Goal: Communication & Community: Answer question/provide support

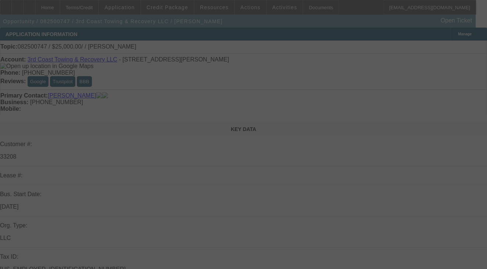
select select "0"
select select "2"
select select "0.1"
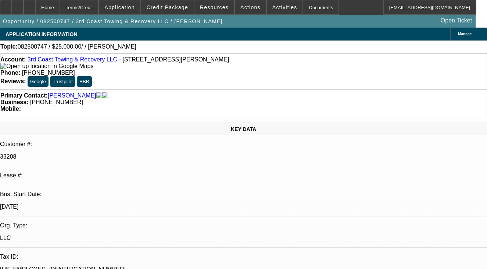
select select "1"
select select "2"
select select "4"
paste textarea "CUSTOMER HAS MADE 12 PAYMENTS OUT OF A TOTAL OF 3,838 PAYMENTS. ALL PAYMENTS WE…"
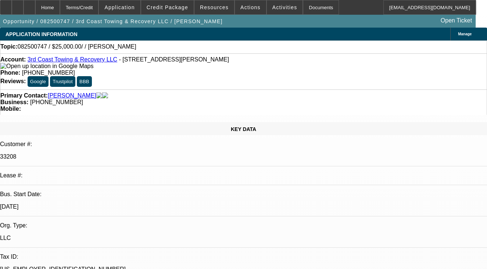
type textarea "CUSTOMER HAS MADE 12 PAYMENTS OUT OF A TOTAL OF 38 PAYMENTS. ALL PAYMENTS WERE …"
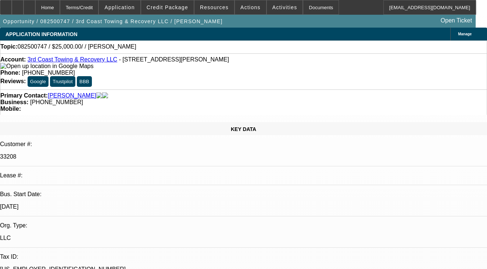
select select "0"
select select "2"
select select "0.1"
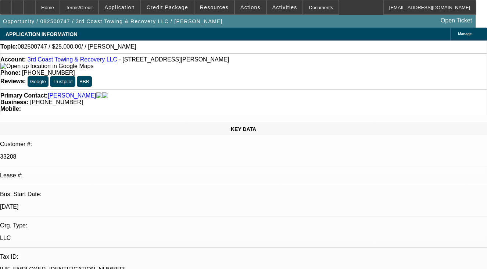
select select "1"
select select "2"
select select "4"
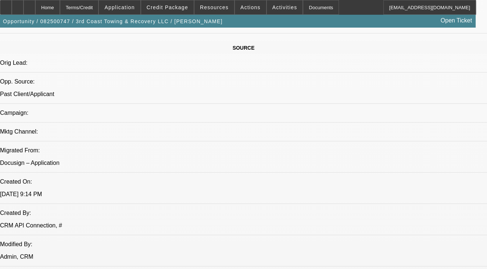
scroll to position [441, 0]
